Goal: Check status: Check status

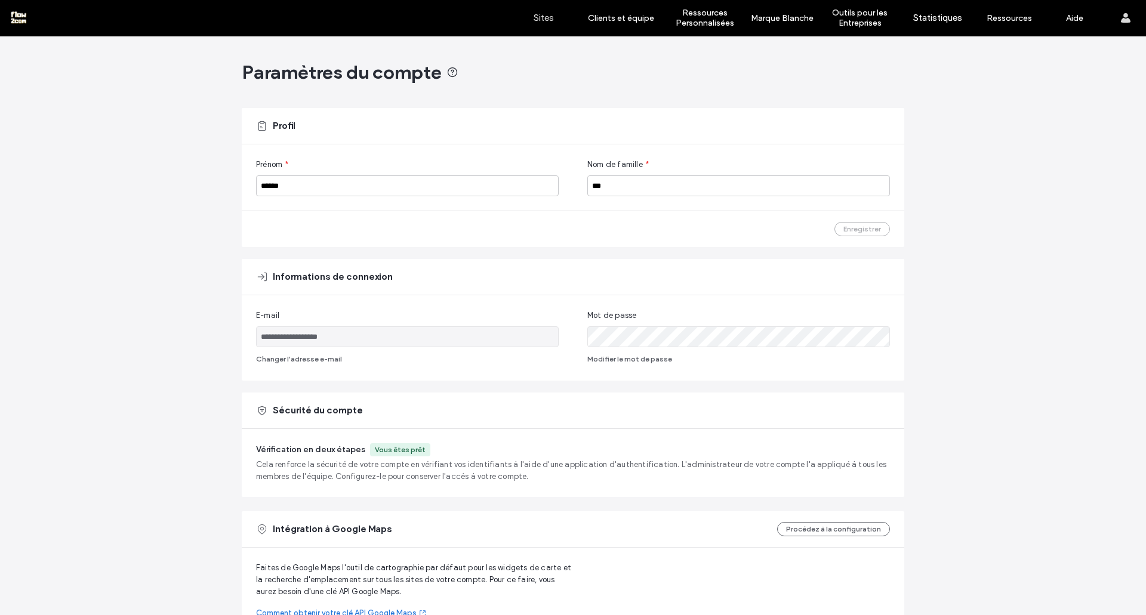
click at [553, 22] on label "Sites" at bounding box center [543, 18] width 20 height 11
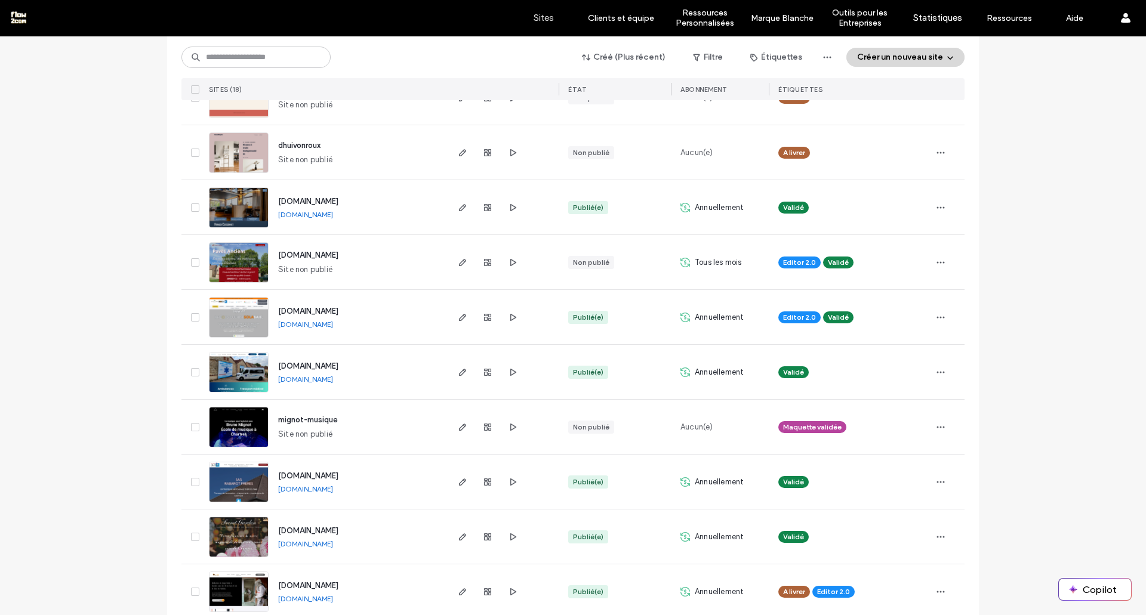
scroll to position [181, 0]
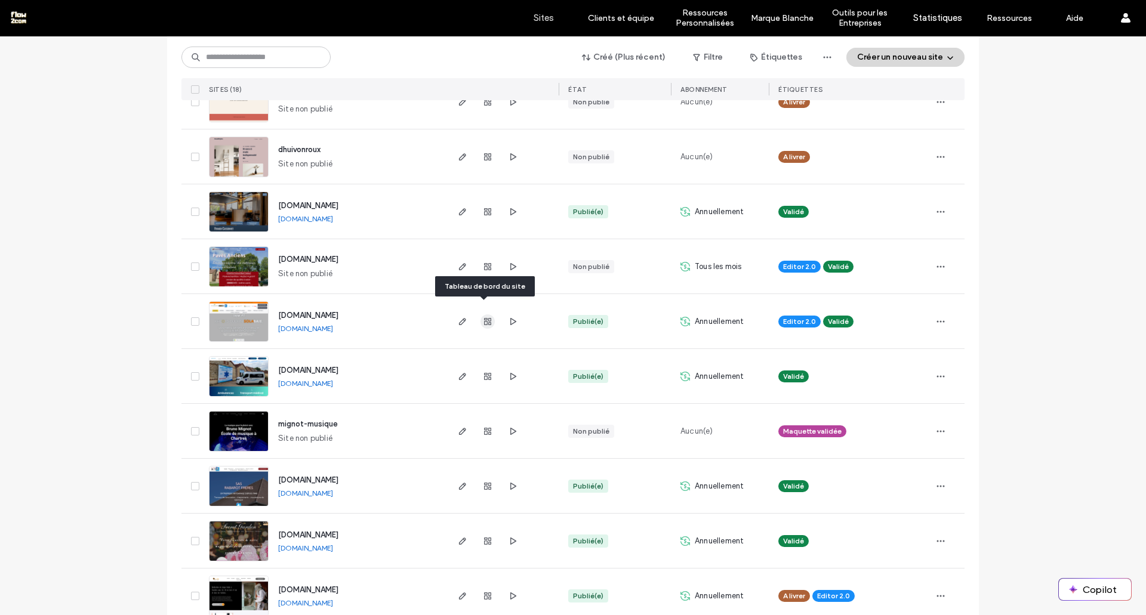
click at [484, 318] on use "button" at bounding box center [487, 321] width 7 height 7
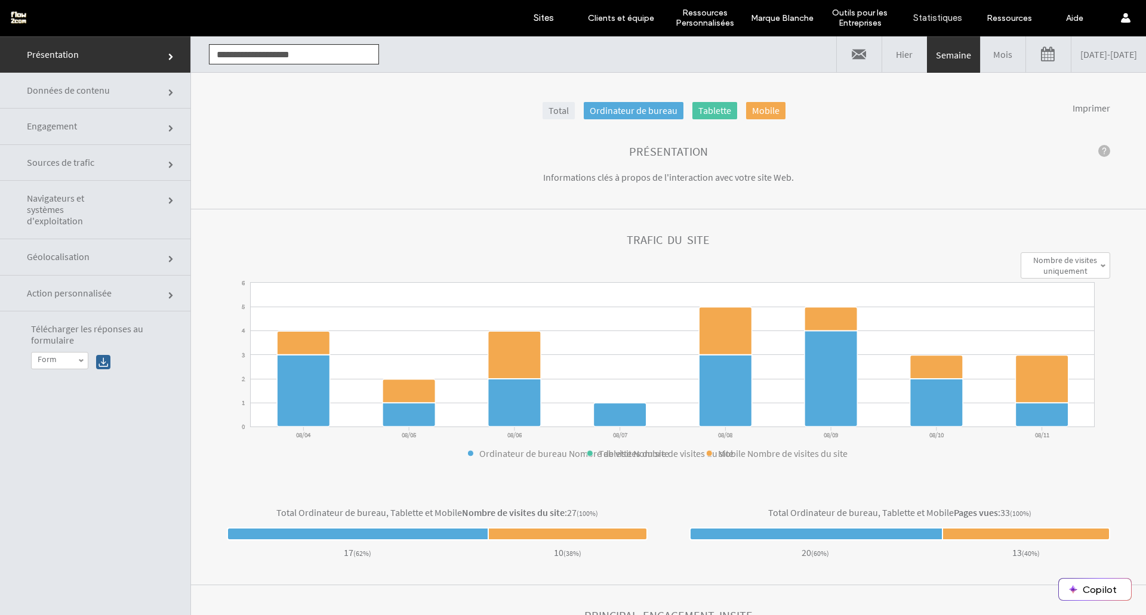
click at [980, 56] on link "Mois" at bounding box center [1002, 54] width 45 height 36
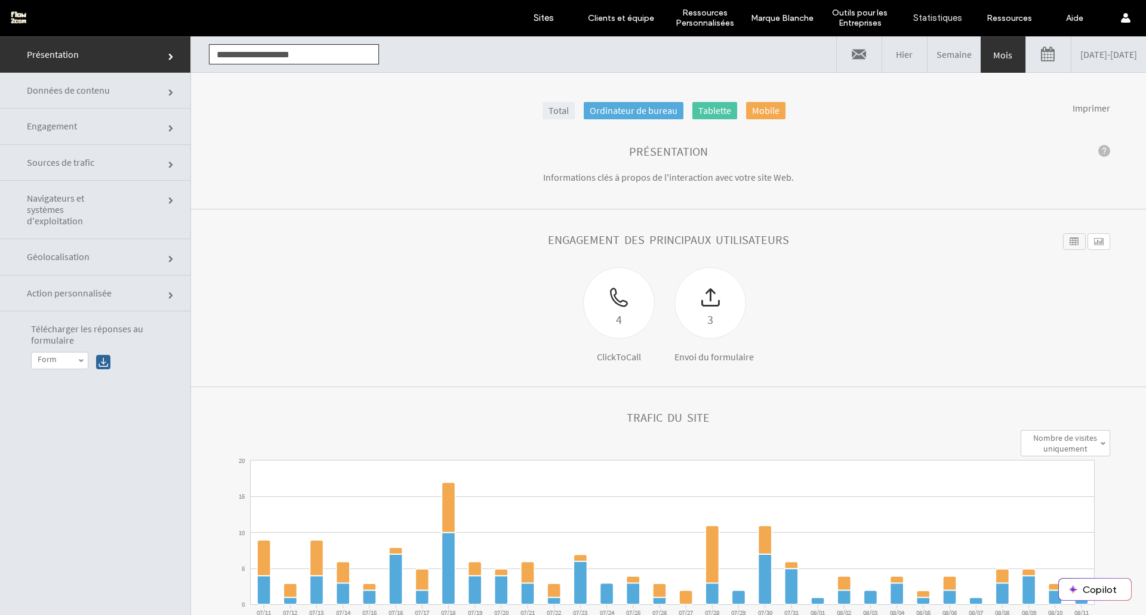
click link "Sources de trafic"
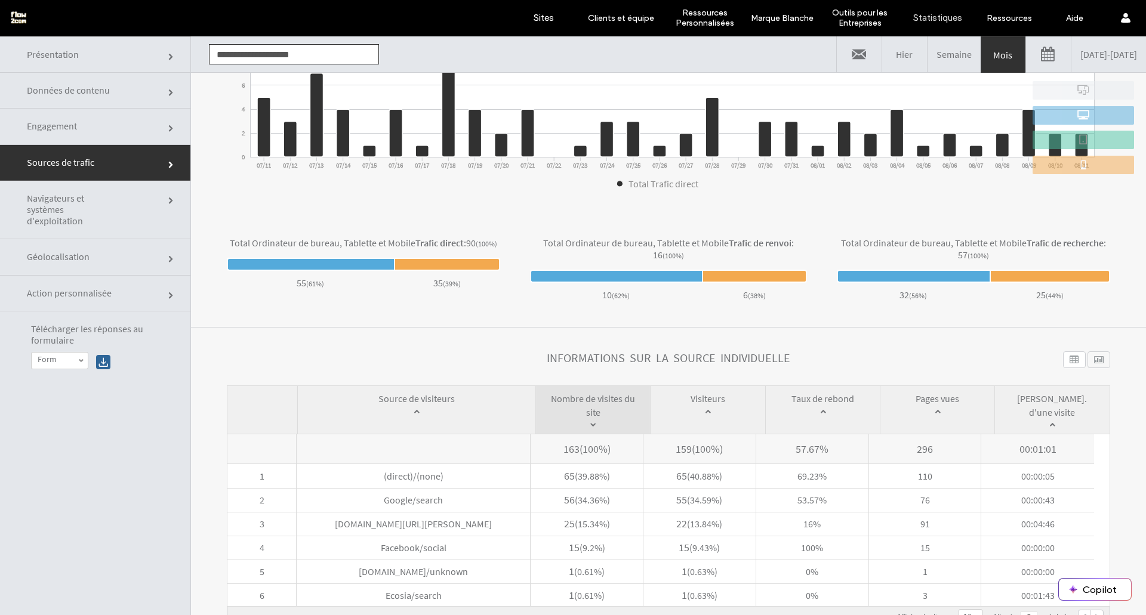
scroll to position [60, 0]
